Goal: Book appointment/travel/reservation

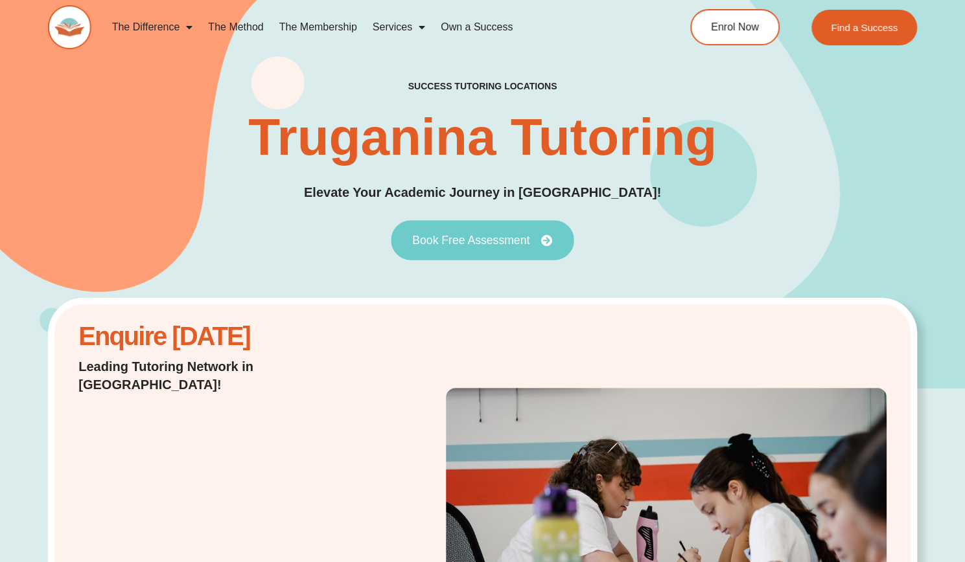
click at [499, 246] on span "Book Free Assessment" at bounding box center [470, 241] width 117 height 12
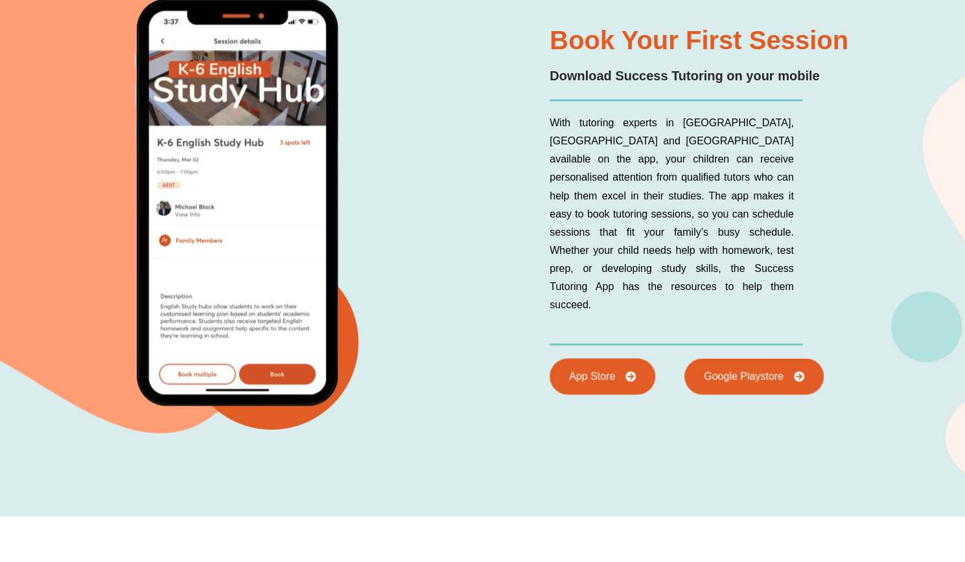
scroll to position [7448, 0]
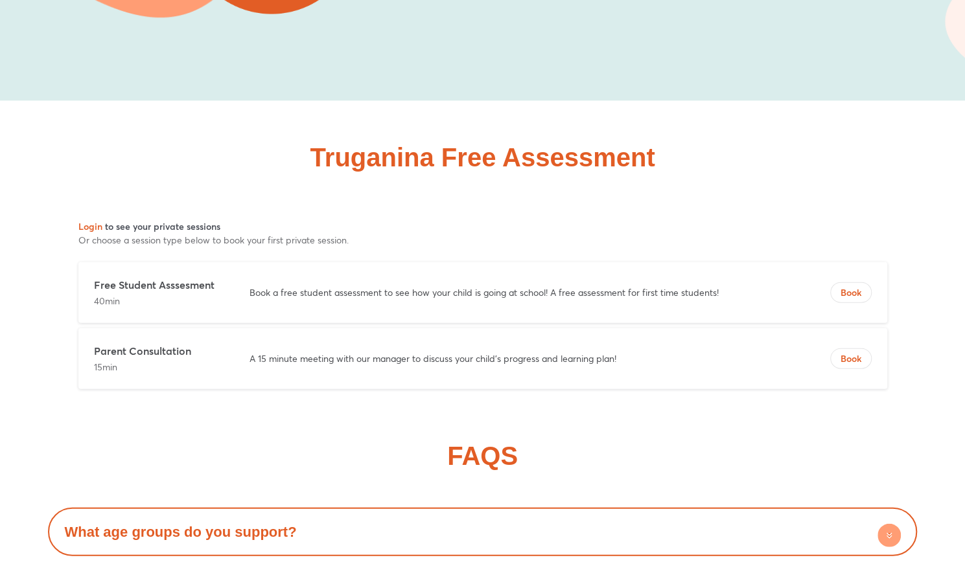
click at [304, 286] on p "Book a free student assessment to see how your child is going at school! A free…" at bounding box center [514, 292] width 531 height 13
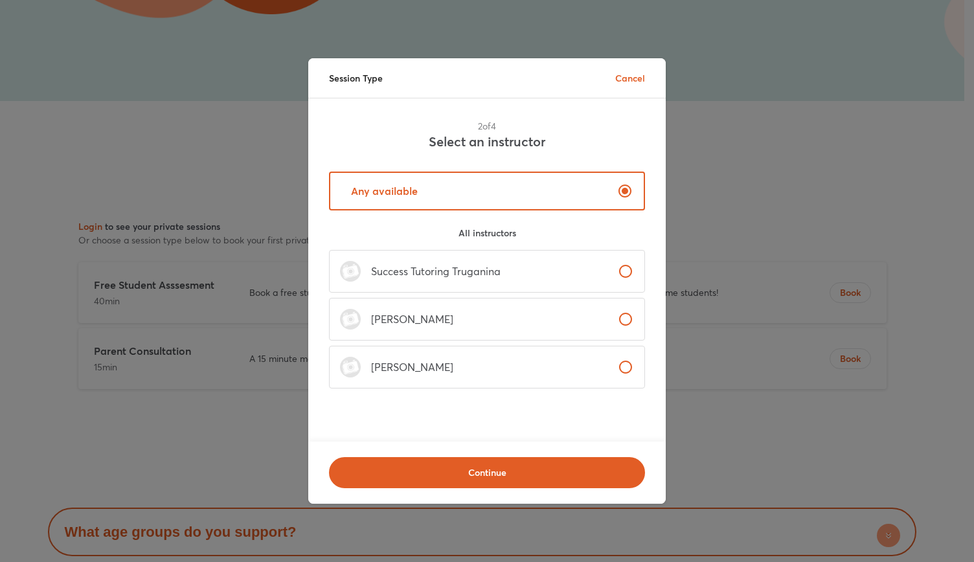
click at [393, 279] on p "Success Tutoring Truganina" at bounding box center [431, 272] width 140 height 16
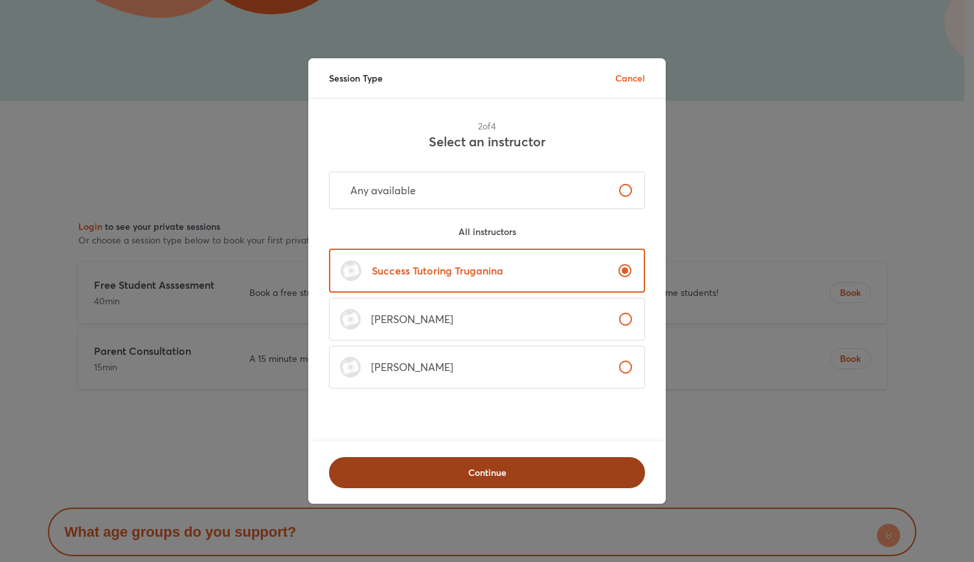
click at [426, 466] on span "Continue" at bounding box center [487, 472] width 282 height 13
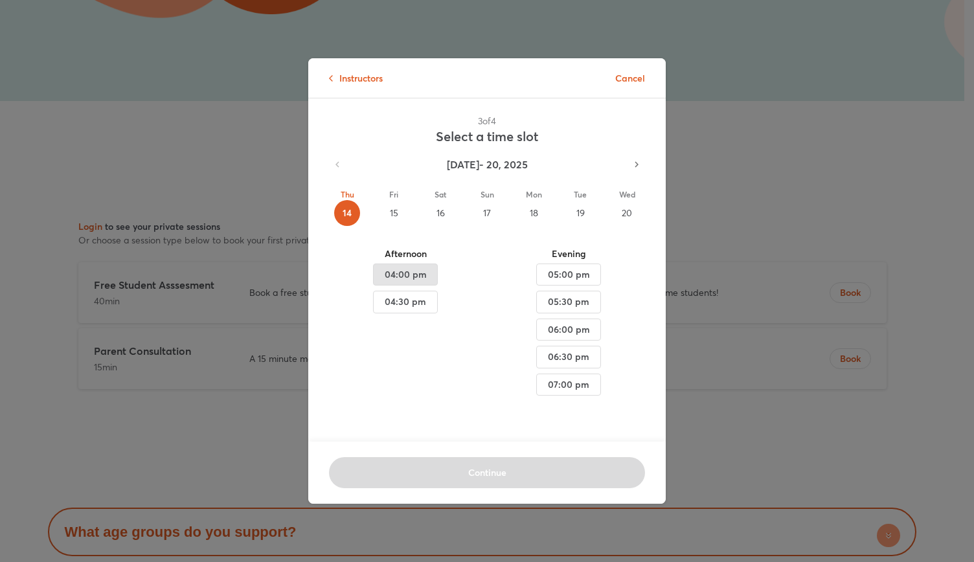
click at [404, 275] on span "04:00 pm" at bounding box center [405, 275] width 43 height 16
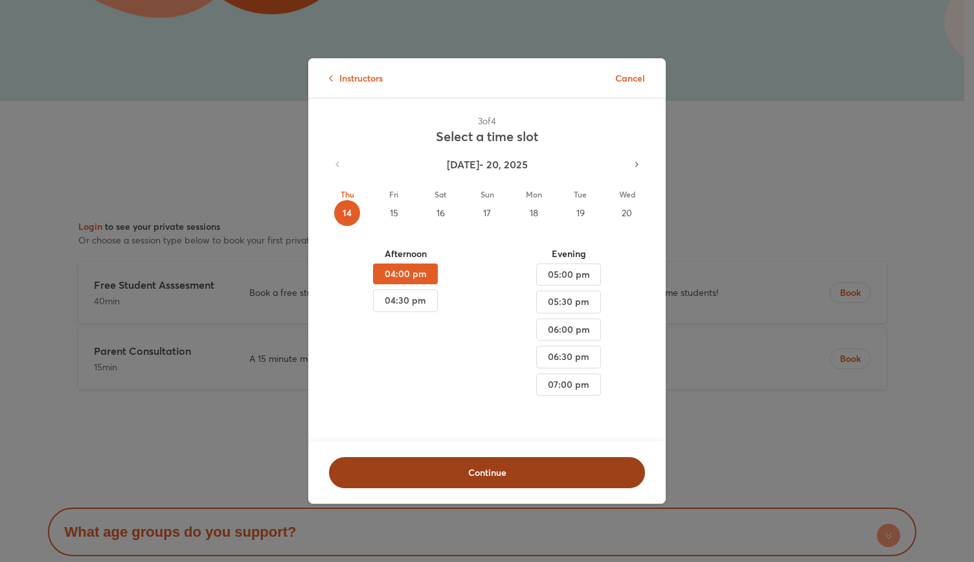
click at [415, 472] on span "Continue" at bounding box center [487, 472] width 282 height 13
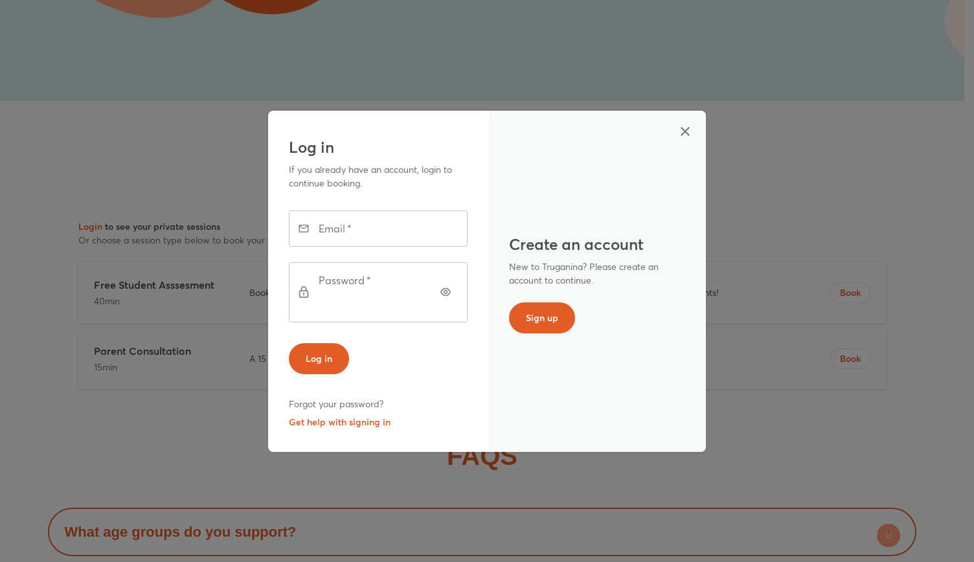
click at [676, 135] on button "button" at bounding box center [685, 131] width 31 height 31
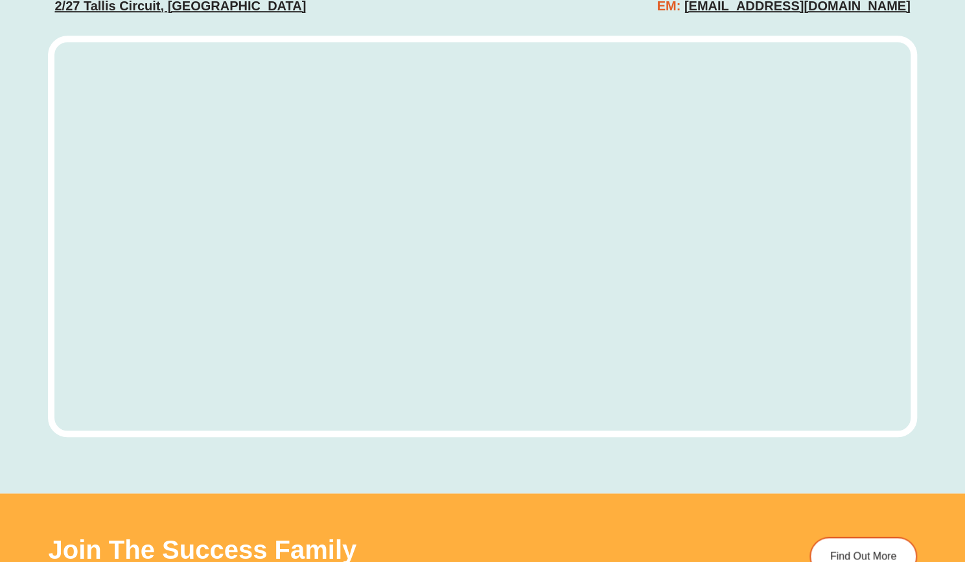
scroll to position [6346, 0]
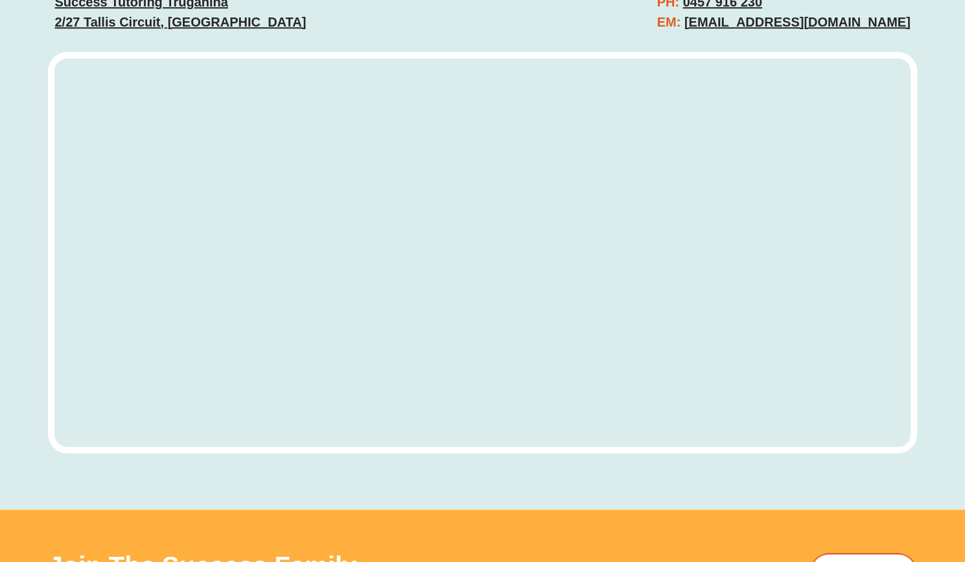
click at [582, 427] on div at bounding box center [482, 259] width 868 height 415
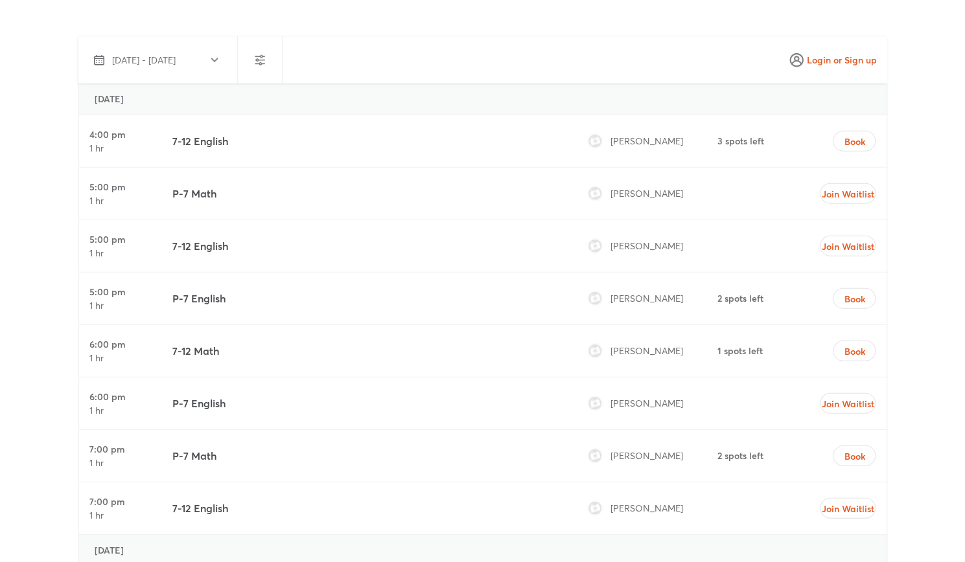
scroll to position [4921, 0]
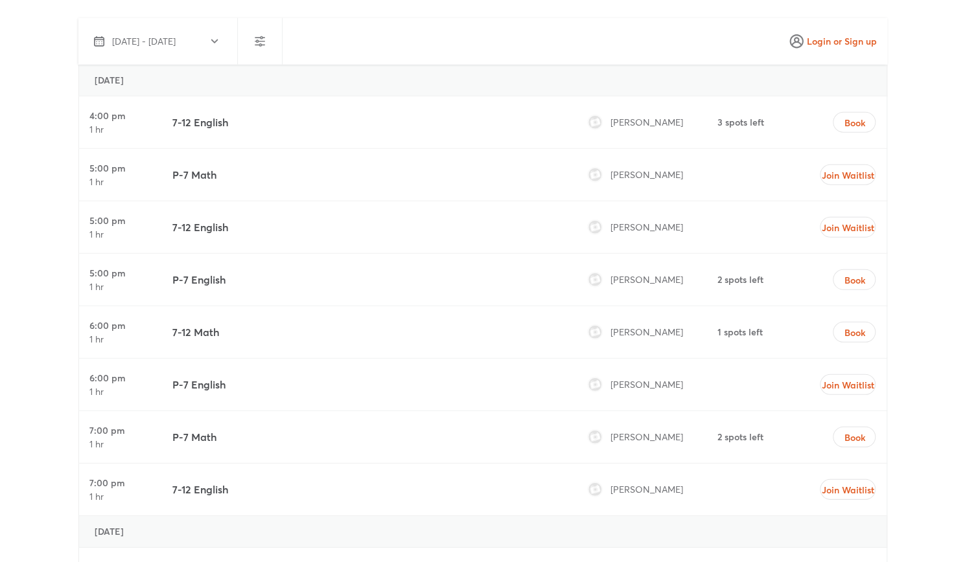
click at [747, 116] on h4 "3 spots left" at bounding box center [740, 122] width 47 height 13
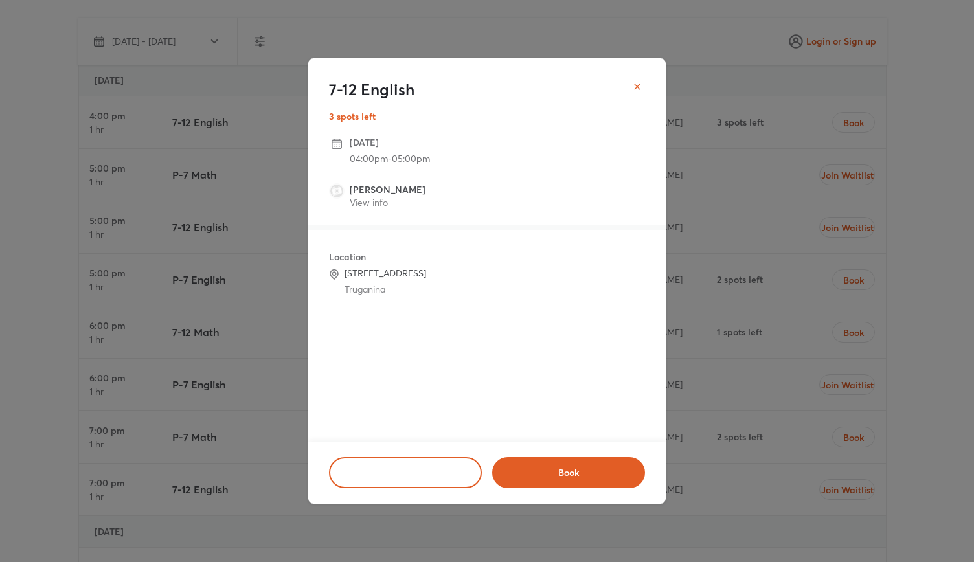
click at [643, 83] on button "close" at bounding box center [637, 87] width 26 height 26
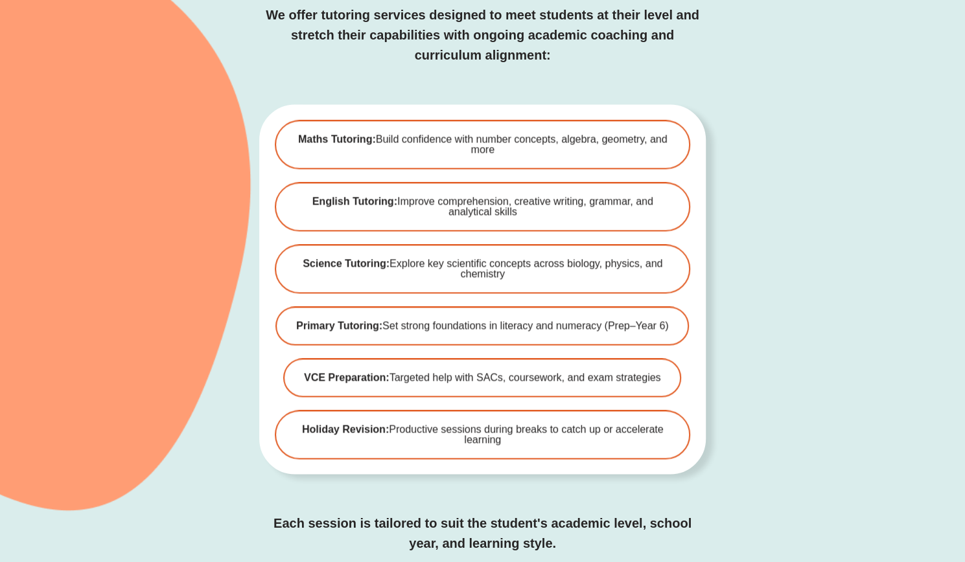
scroll to position [3820, 0]
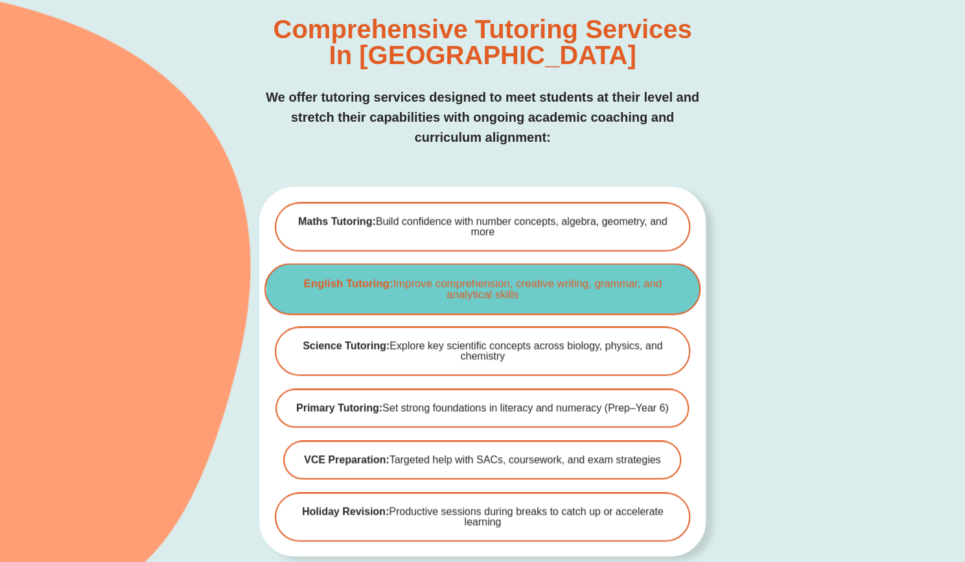
click at [430, 278] on span "English Tutoring: Improve comprehension, creative writing, grammar, and analyti…" at bounding box center [482, 289] width 393 height 22
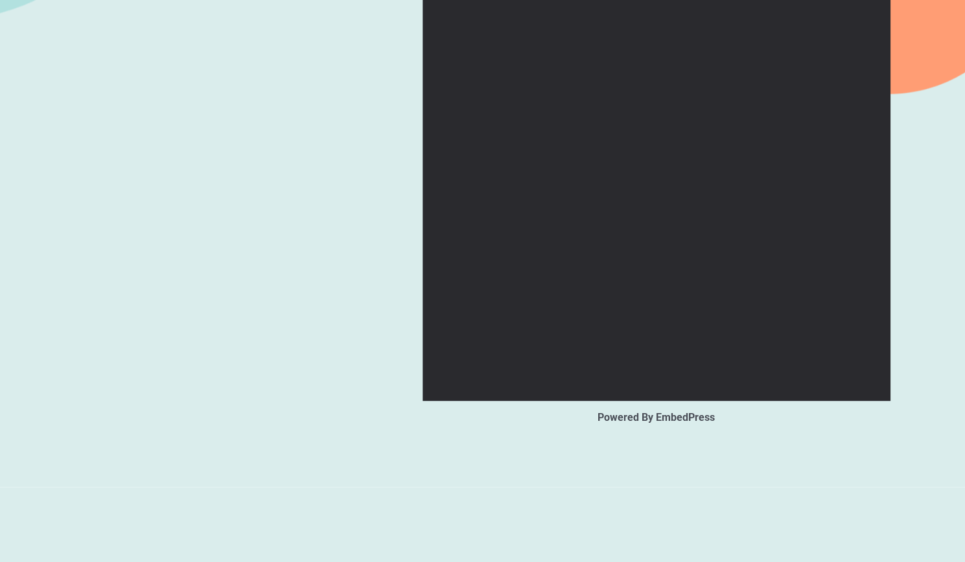
scroll to position [1550, 0]
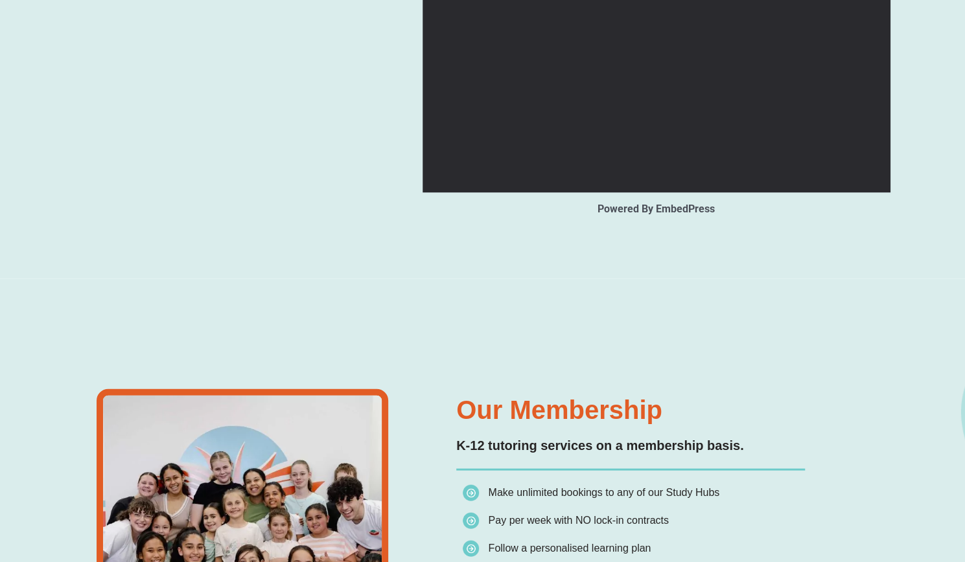
type input "*"
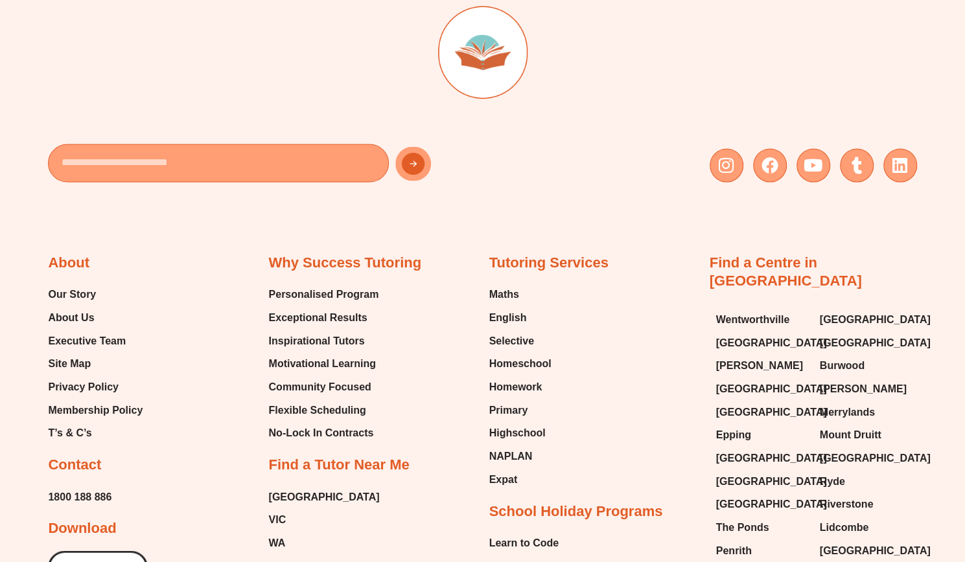
scroll to position [4335, 0]
